Goal: Check status: Check status

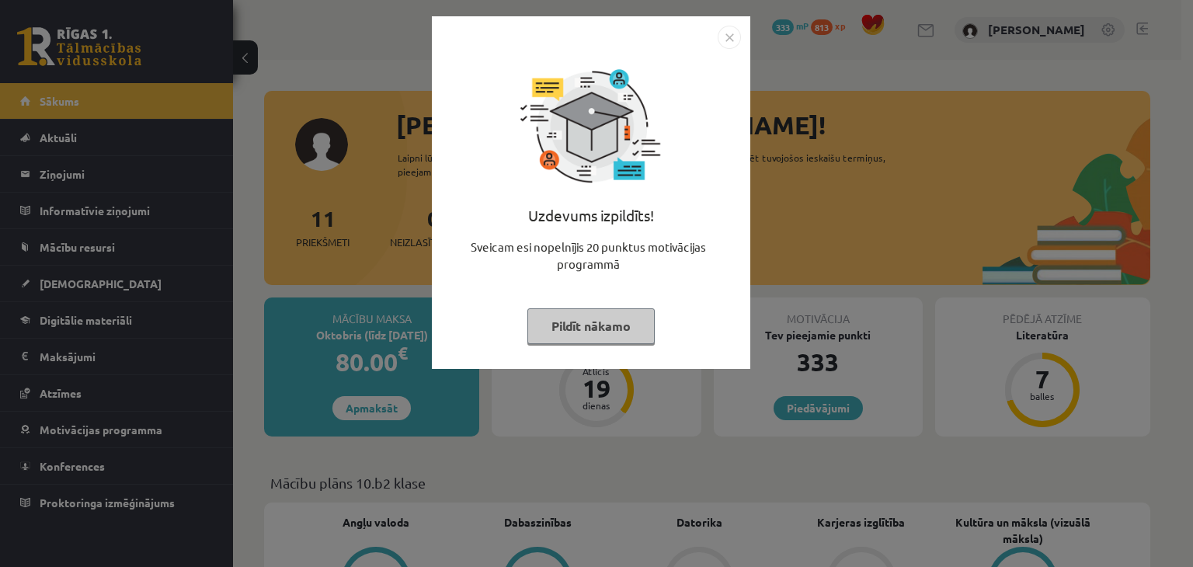
click at [570, 315] on button "Pildīt nākamo" at bounding box center [590, 326] width 127 height 36
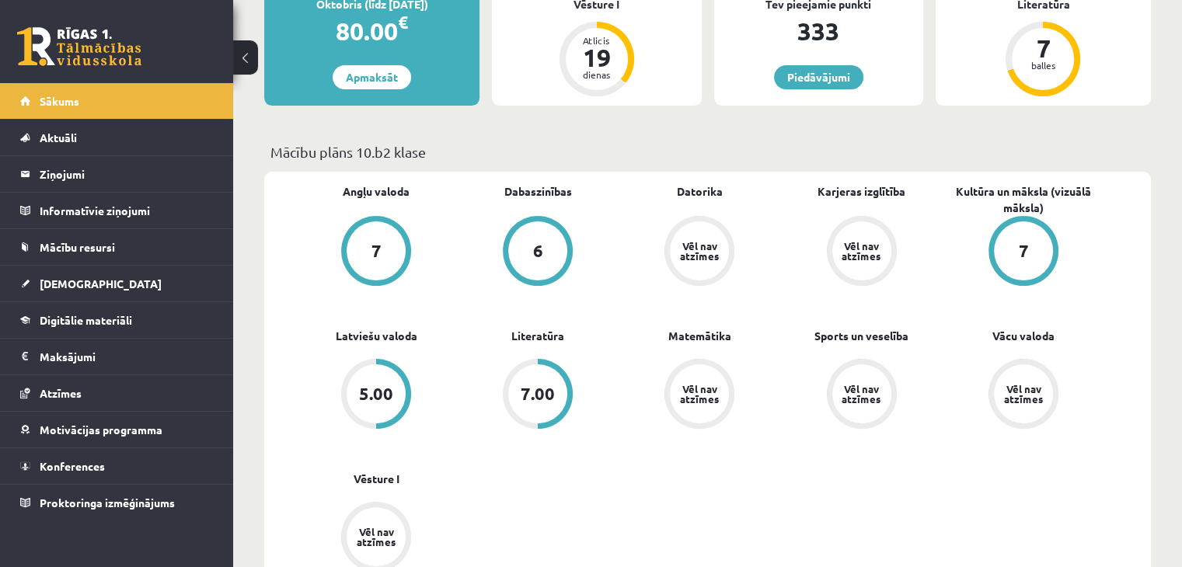
scroll to position [388, 0]
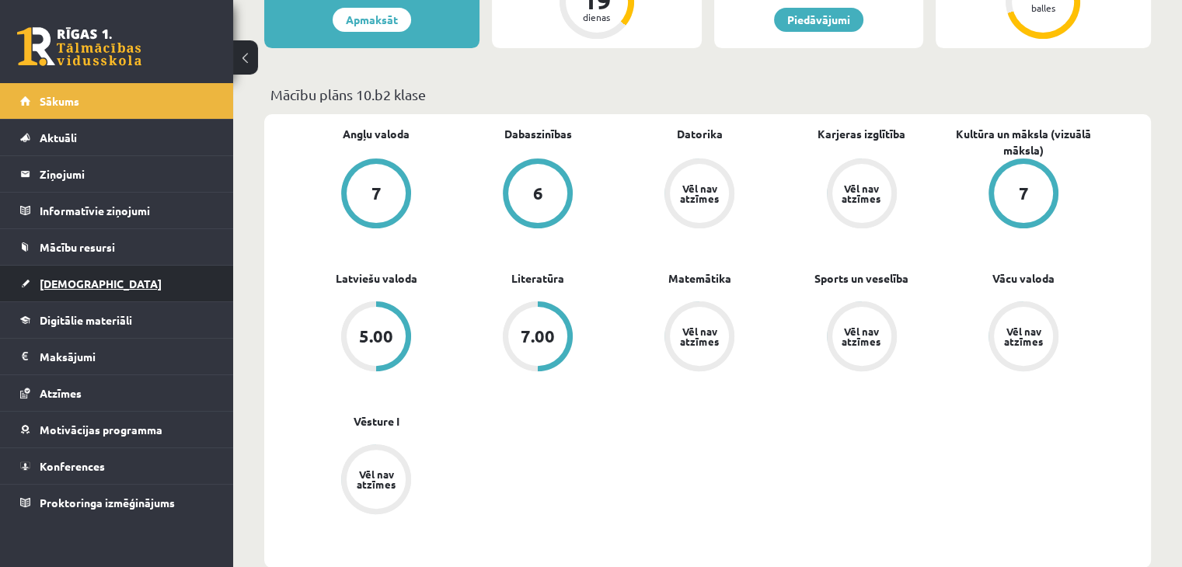
click at [93, 280] on link "[DEMOGRAPHIC_DATA]" at bounding box center [116, 284] width 193 height 36
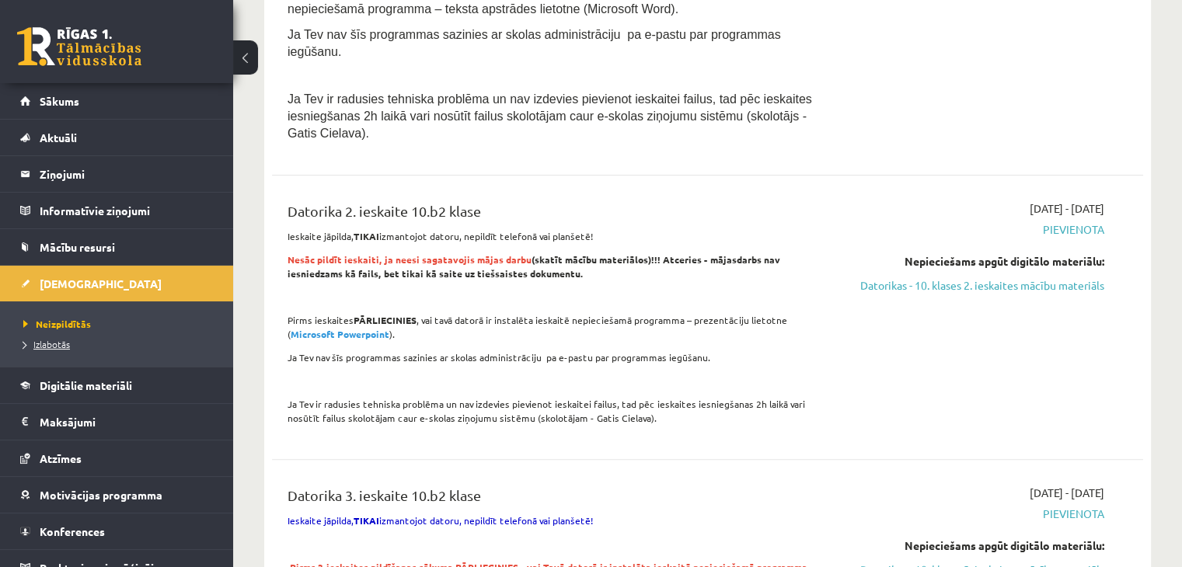
click at [54, 343] on span "Izlabotās" at bounding box center [46, 344] width 47 height 12
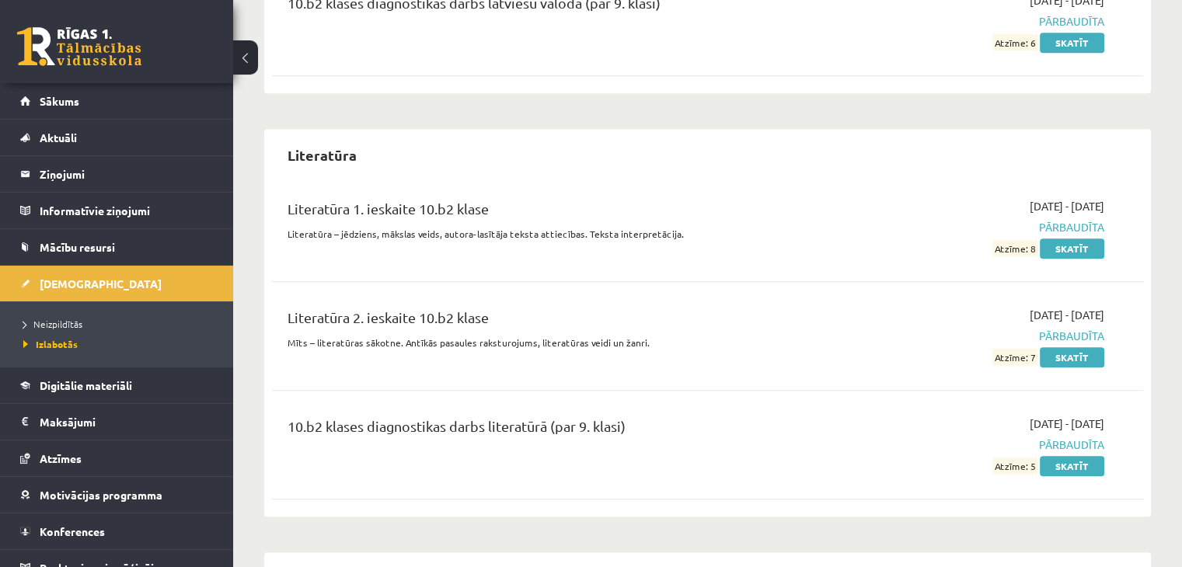
scroll to position [1709, 0]
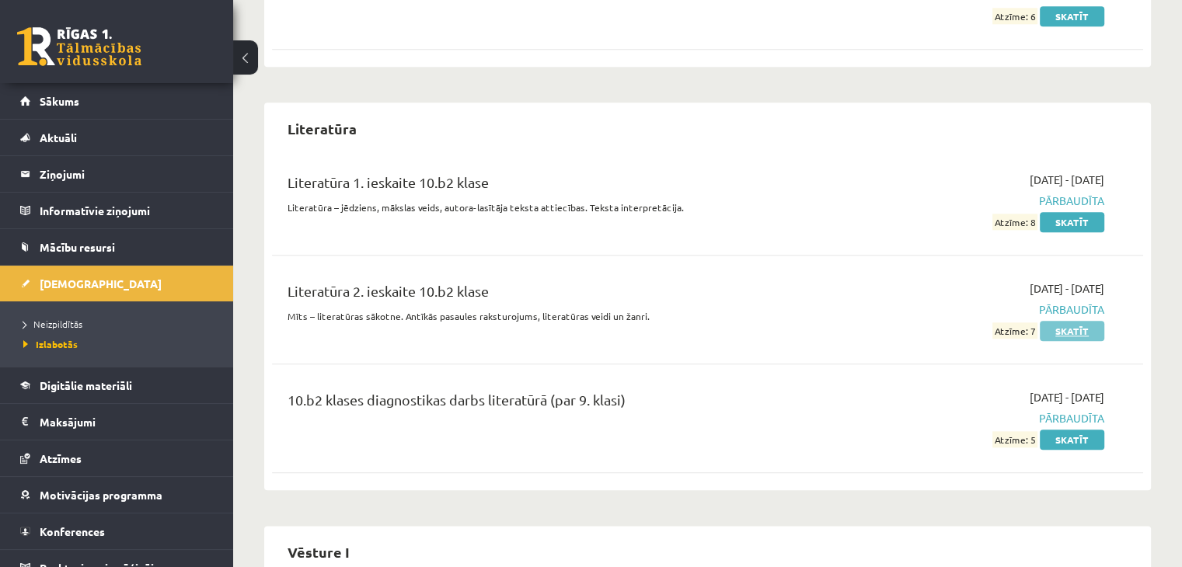
click at [1091, 321] on link "Skatīt" at bounding box center [1071, 331] width 64 height 20
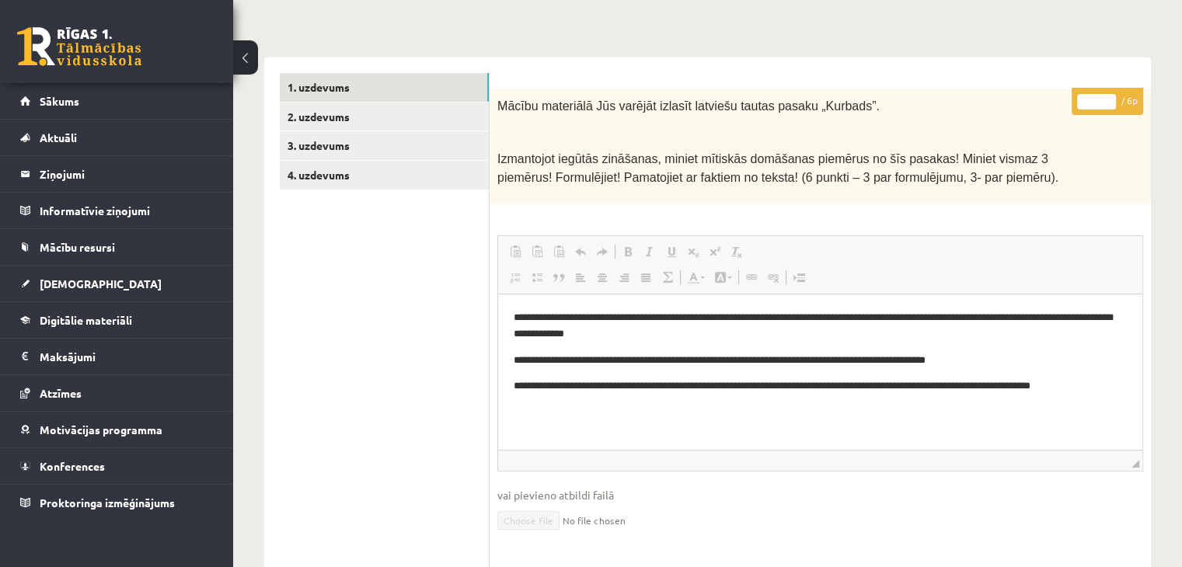
scroll to position [177, 0]
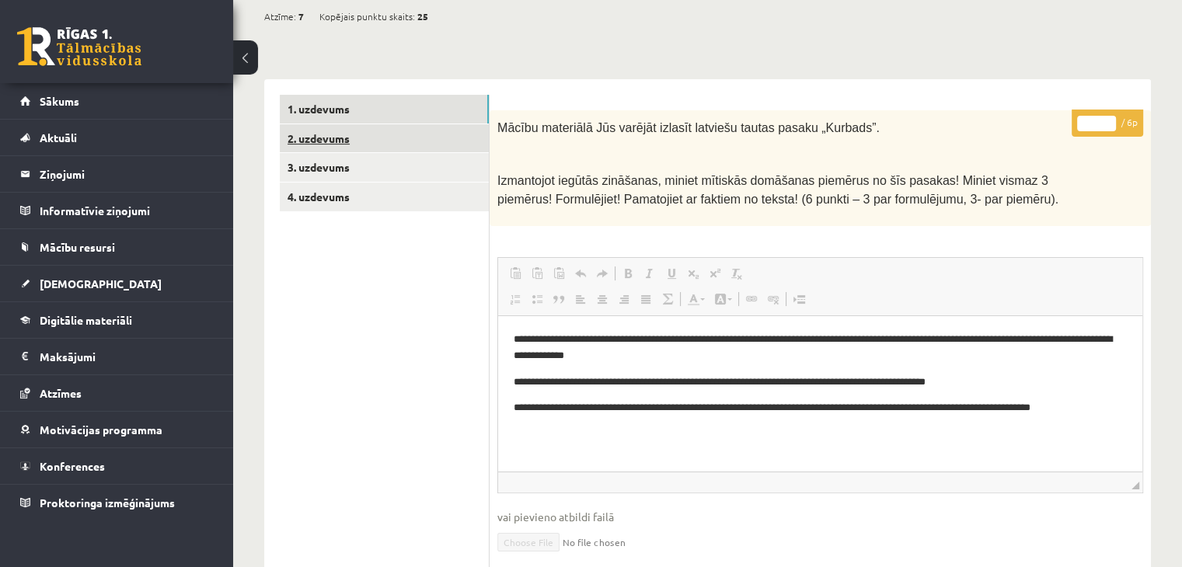
click at [385, 144] on link "2. uzdevums" at bounding box center [384, 138] width 209 height 29
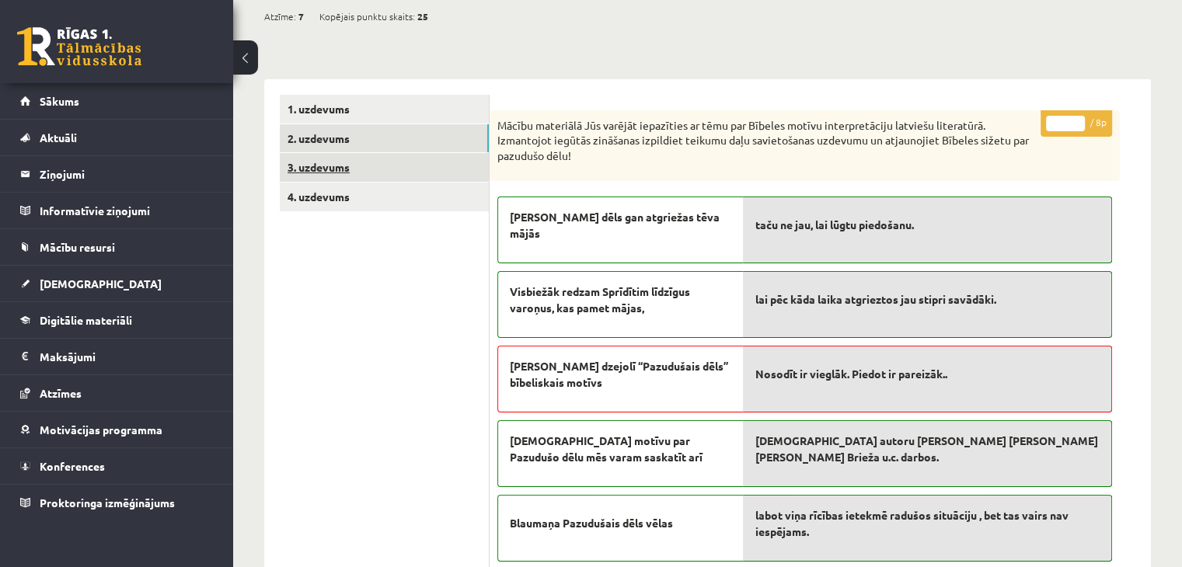
click at [392, 168] on link "3. uzdevums" at bounding box center [384, 167] width 209 height 29
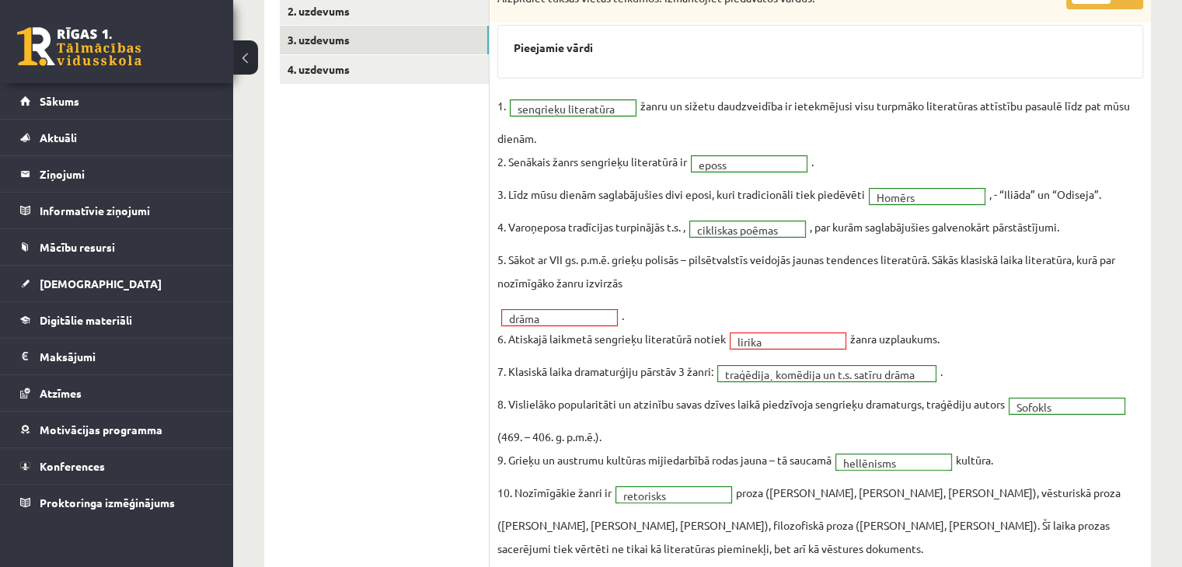
scroll to position [221, 0]
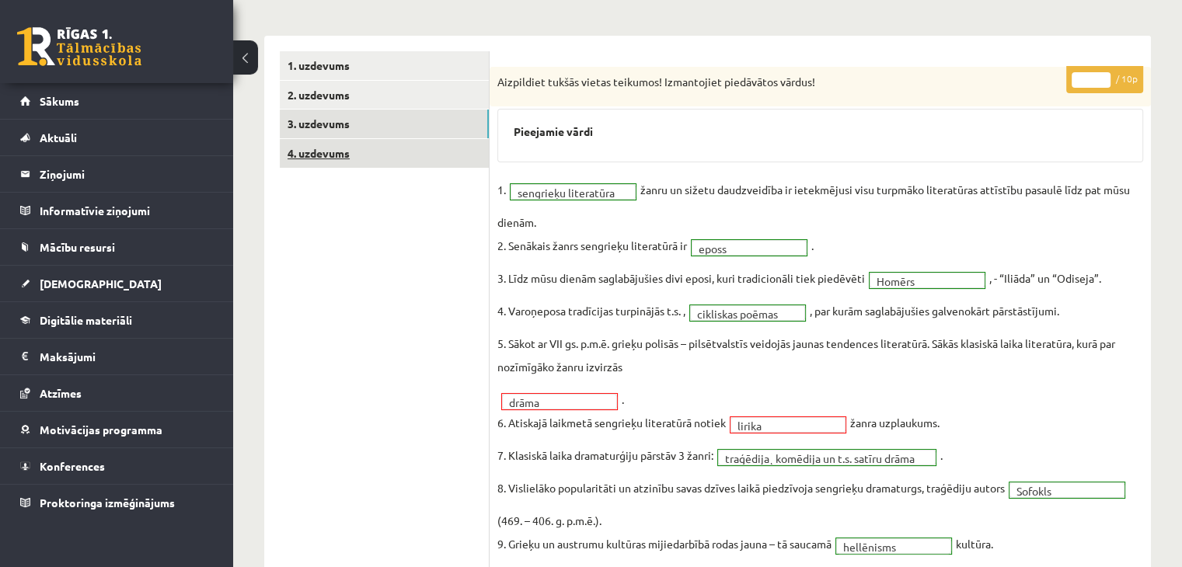
click at [371, 155] on link "4. uzdevums" at bounding box center [384, 153] width 209 height 29
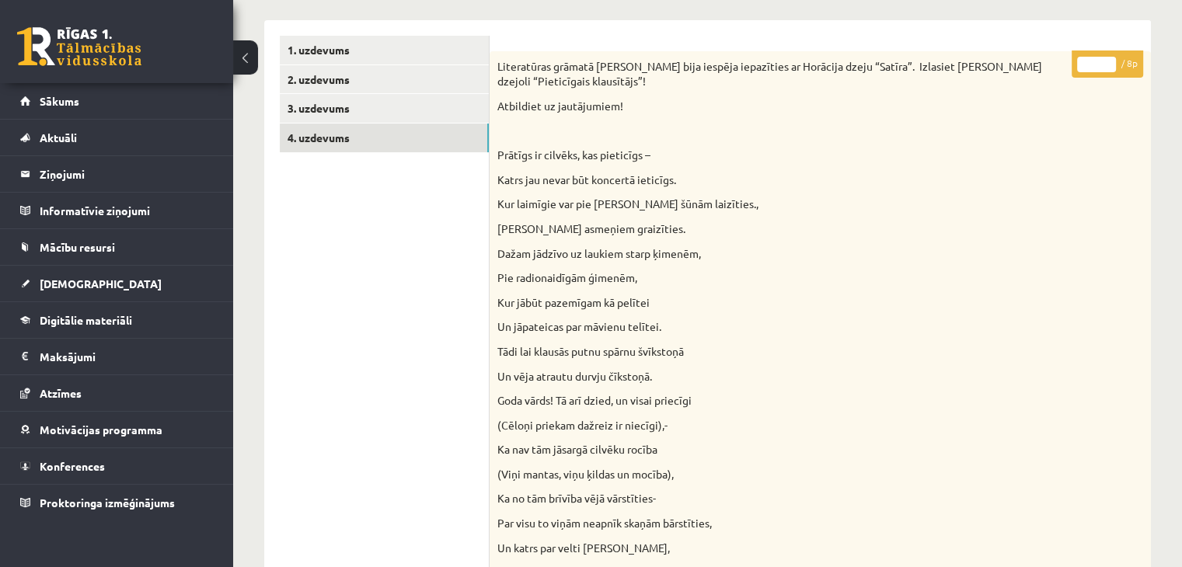
scroll to position [183, 0]
